Goal: Find contact information: Find contact information

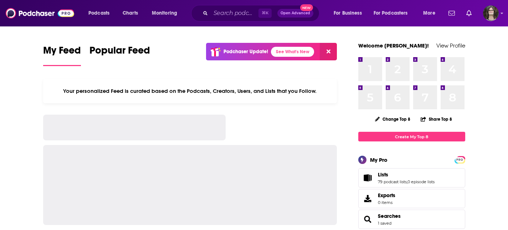
click at [250, 6] on div "⌘ K Open Advanced New" at bounding box center [255, 13] width 128 height 16
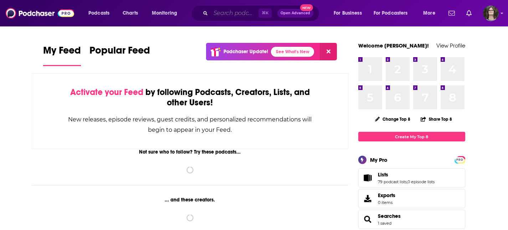
click at [245, 12] on input "Search podcasts, credits, & more..." at bounding box center [235, 12] width 48 height 11
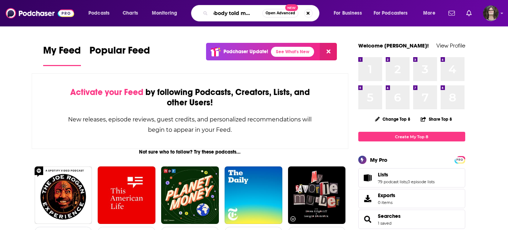
scroll to position [0, 8]
type input "nobody told me that!"
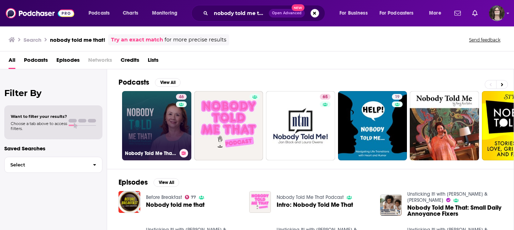
click at [162, 108] on link "46 Nobody Told Me That! A Dental Podcast with [PERSON_NAME]" at bounding box center [156, 125] width 69 height 69
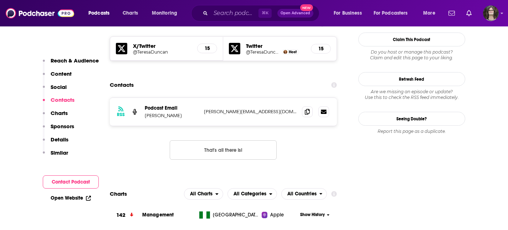
scroll to position [665, 0]
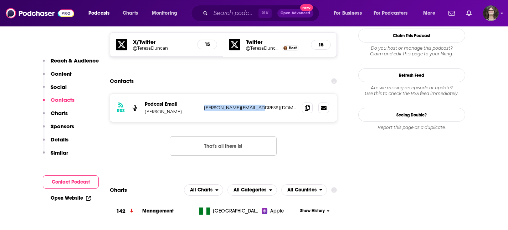
drag, startPoint x: 262, startPoint y: 63, endPoint x: 204, endPoint y: 64, distance: 58.1
click at [203, 94] on div "RSS Podcast Email [PERSON_NAME] [PERSON_NAME][EMAIL_ADDRESS][DOMAIN_NAME] [PERS…" at bounding box center [224, 108] width 228 height 28
copy p "[PERSON_NAME][EMAIL_ADDRESS][DOMAIN_NAME]"
